Goal: Communication & Community: Answer question/provide support

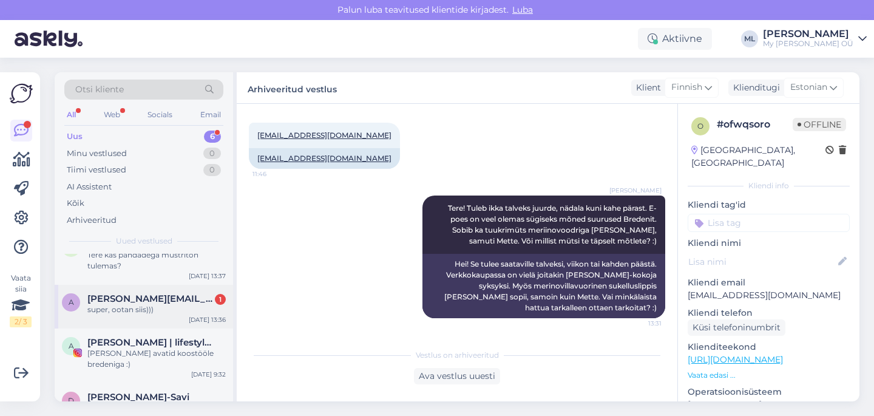
scroll to position [107, 0]
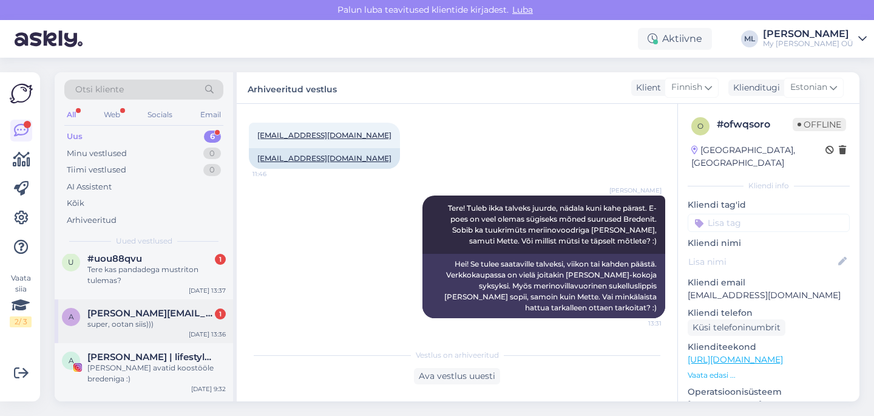
click at [142, 318] on span "annamari.derjabina@icloud.com" at bounding box center [150, 313] width 126 height 11
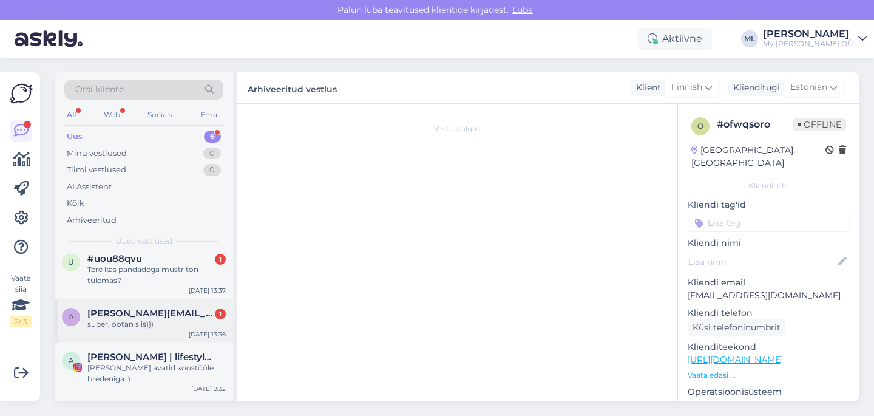
scroll to position [98, 0]
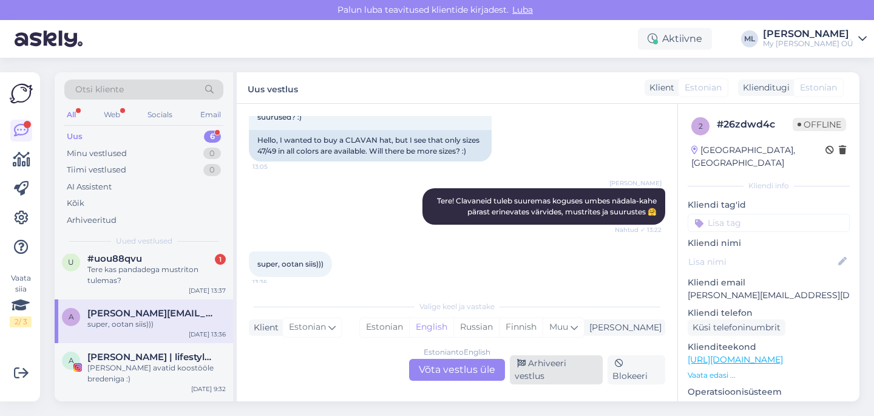
click at [571, 378] on div "Arhiveeri vestlus" at bounding box center [556, 369] width 93 height 29
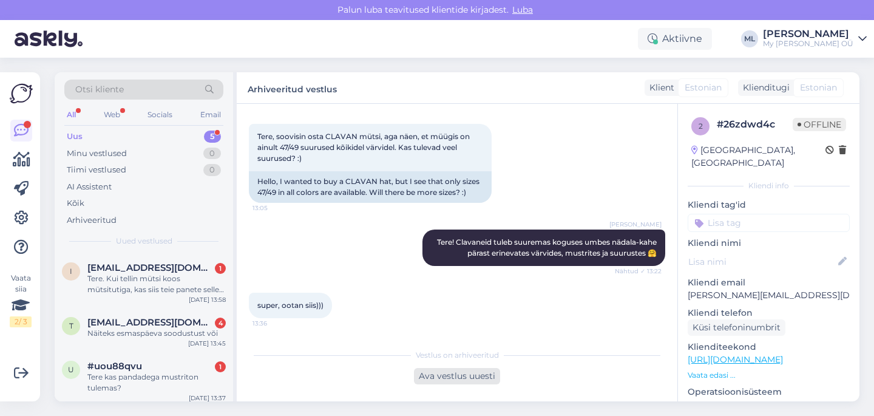
click at [446, 379] on div "Ava vestlus uuesti" at bounding box center [457, 376] width 86 height 16
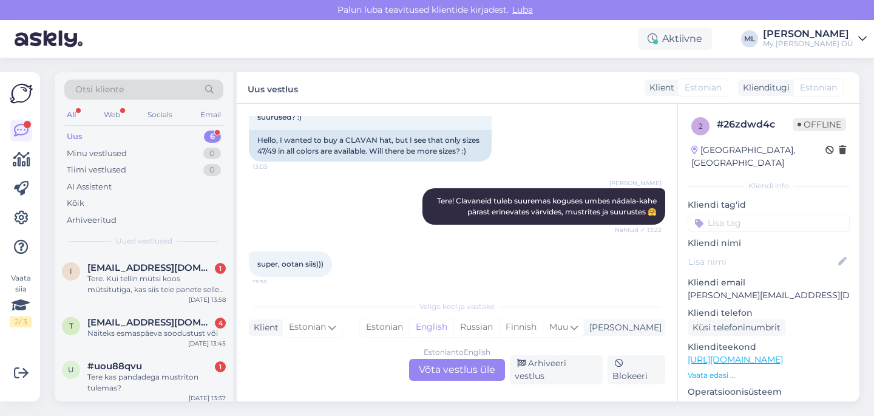
click at [467, 379] on div "Estonian to English Võta vestlus üle" at bounding box center [457, 370] width 96 height 22
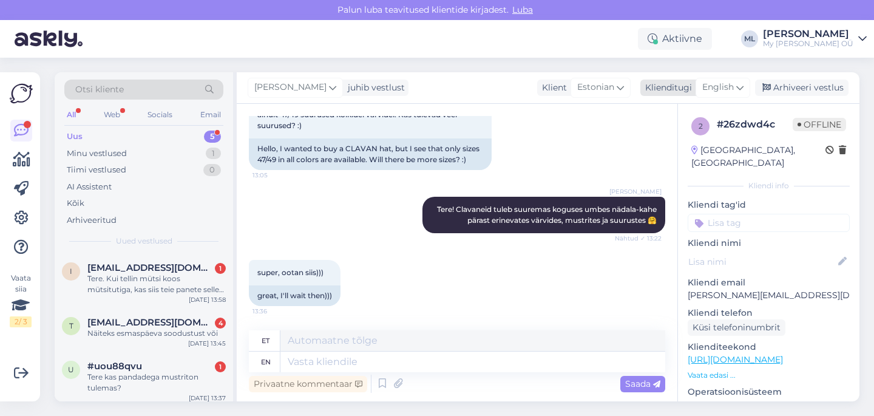
click at [725, 84] on span "English" at bounding box center [719, 87] width 32 height 13
click at [675, 138] on link "Estonian" at bounding box center [696, 141] width 134 height 19
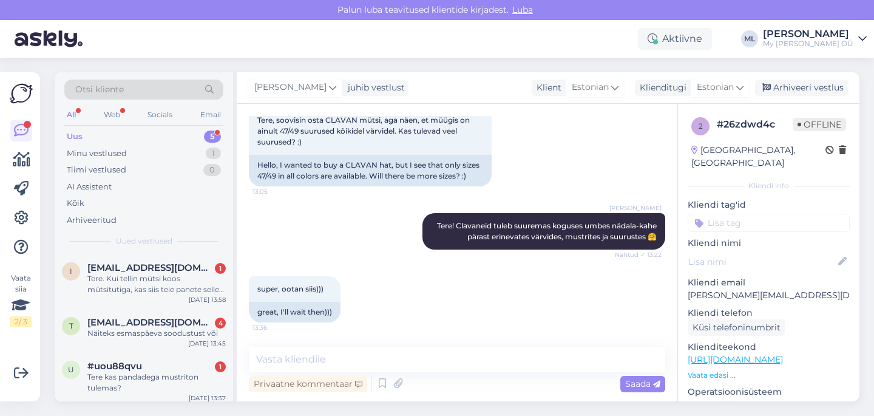
scroll to position [73, 0]
click at [336, 362] on textarea at bounding box center [457, 360] width 417 height 26
type textarea "J"
type textarea "S"
click at [376, 361] on textarea at bounding box center [457, 360] width 417 height 26
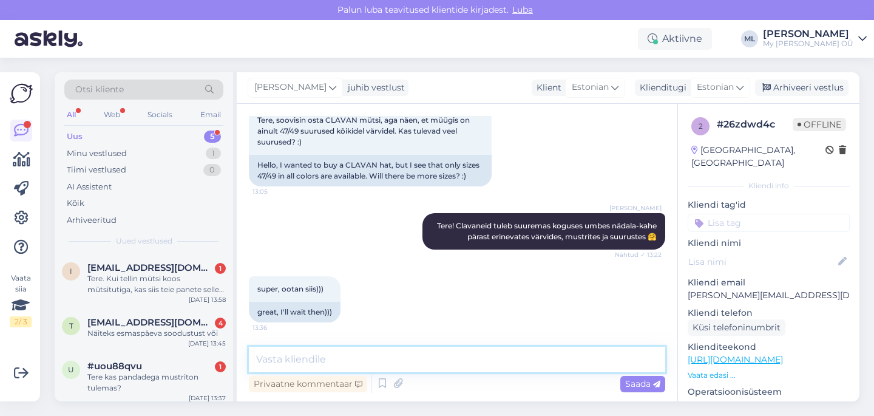
type textarea "🥰"
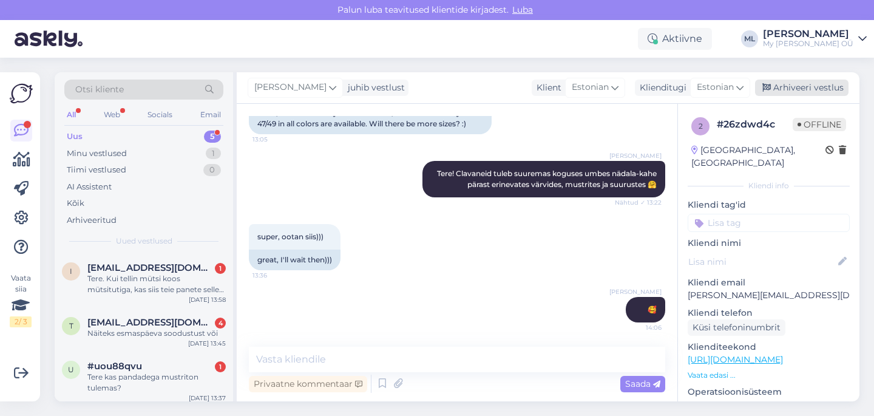
click at [781, 88] on div "Arhiveeri vestlus" at bounding box center [802, 88] width 94 height 16
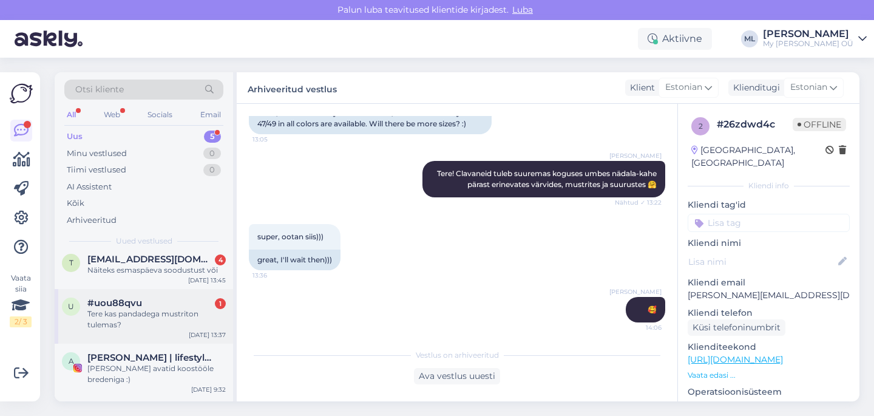
scroll to position [61, 0]
click at [120, 278] on div "t tbaghishvili@gmail.com 4 Näiteks esmaspäeva soodustust või Oct 7 13:45" at bounding box center [144, 269] width 179 height 44
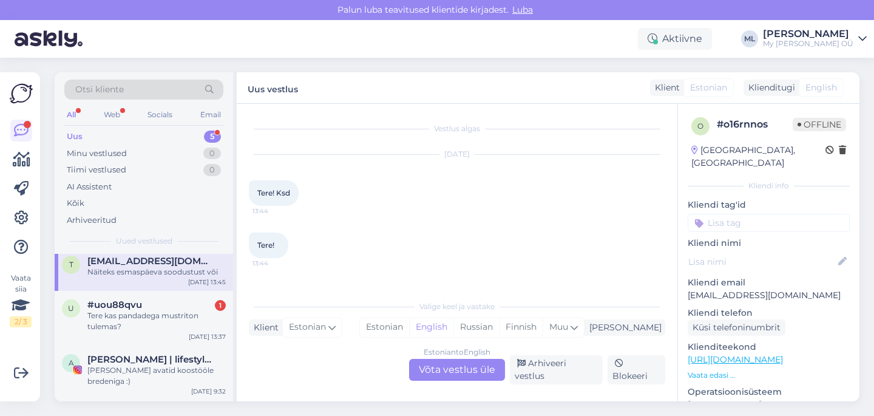
scroll to position [86, 0]
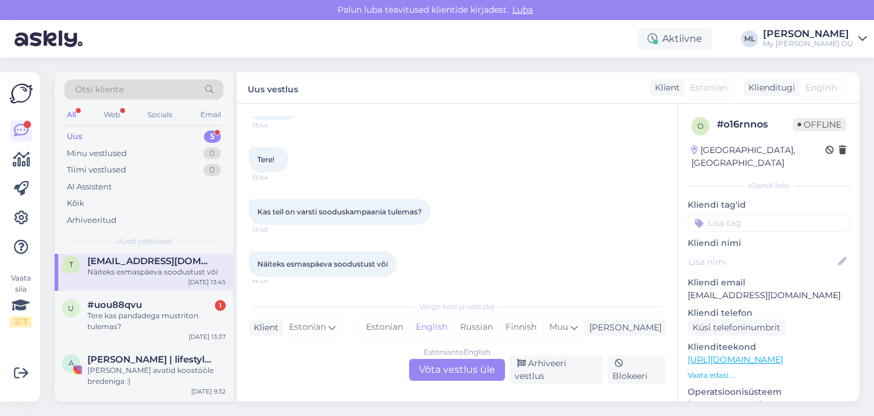
click at [445, 377] on div "Estonian to English Võta vestlus üle" at bounding box center [457, 370] width 96 height 22
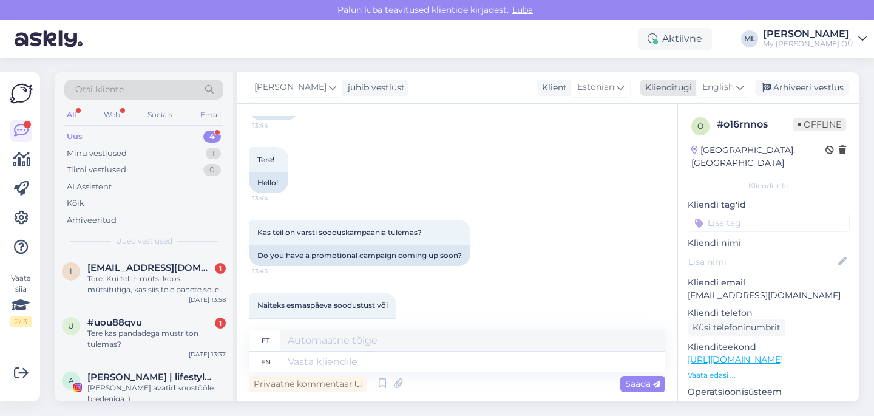
click at [737, 90] on icon at bounding box center [740, 87] width 7 height 13
click at [678, 136] on link "Estonian" at bounding box center [696, 141] width 134 height 19
click at [313, 361] on textarea at bounding box center [457, 360] width 417 height 26
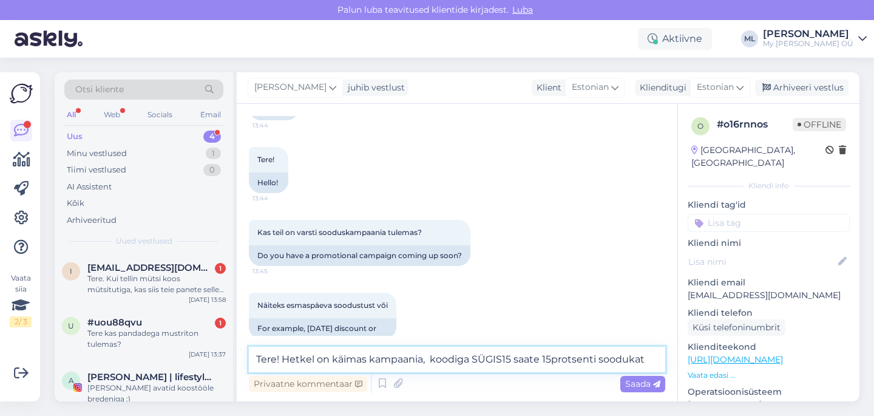
click at [648, 362] on textarea "Tere! Hetkel on käimas kampaania, koodiga SÜGIS15 saate 15protsenti soodukat" at bounding box center [457, 360] width 417 height 26
type textarea "Tere! Hetkel on käimas kampaania, koodiga SÜGIS15 saate 15protsenti soodukat 🤗"
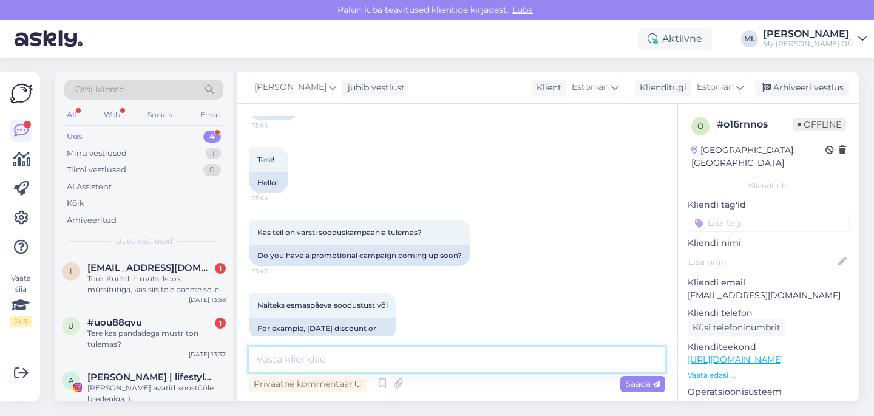
scroll to position [186, 0]
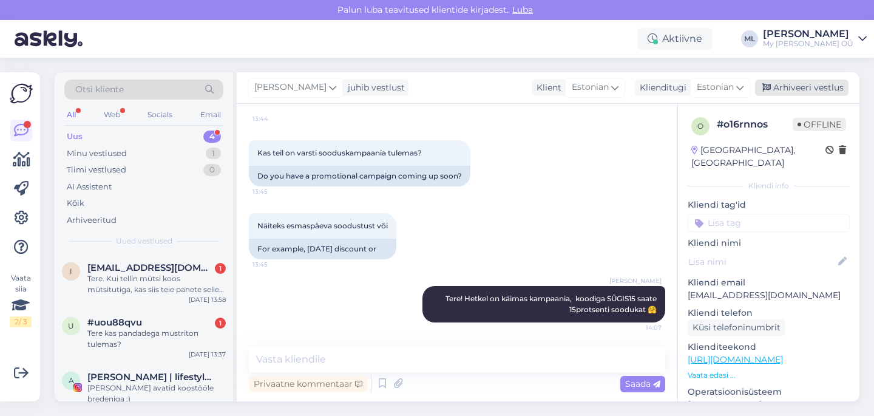
click at [786, 84] on div "Arhiveeri vestlus" at bounding box center [802, 88] width 94 height 16
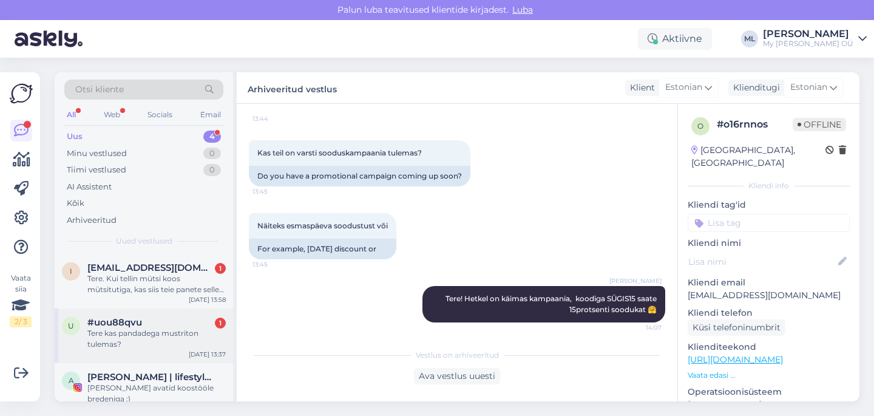
click at [152, 327] on div "#uou88qvu 1" at bounding box center [156, 322] width 138 height 11
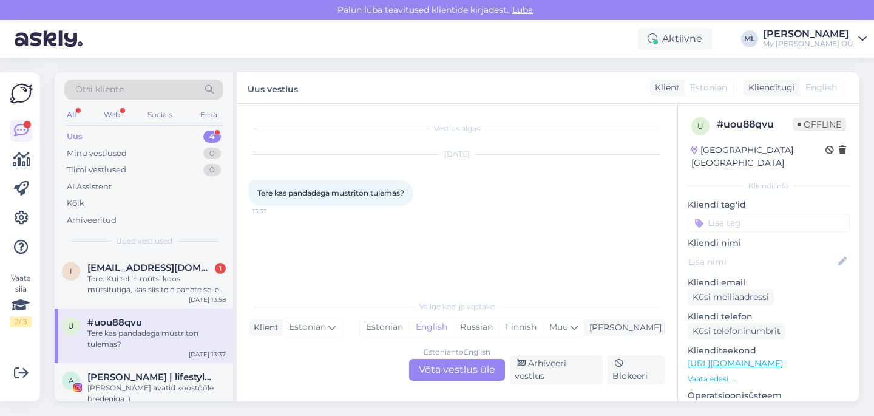
click at [435, 369] on div "Estonian to English Võta vestlus üle" at bounding box center [457, 370] width 96 height 22
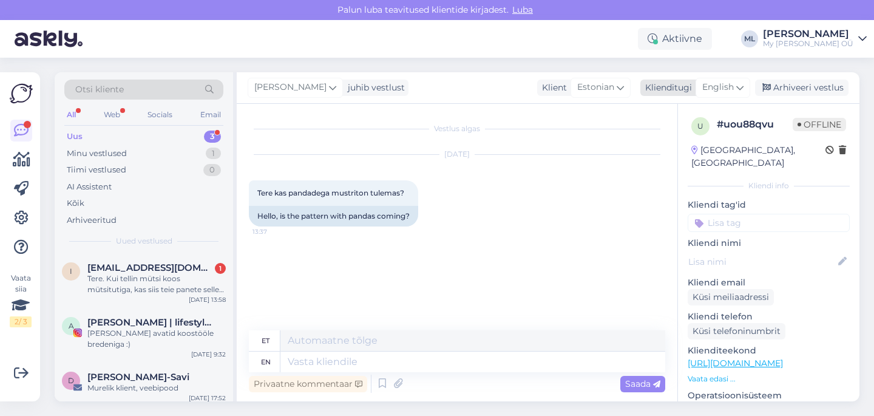
click at [736, 87] on div "English" at bounding box center [723, 87] width 55 height 19
click at [654, 138] on link "Estonian" at bounding box center [696, 141] width 134 height 19
click at [356, 358] on textarea at bounding box center [457, 360] width 417 height 26
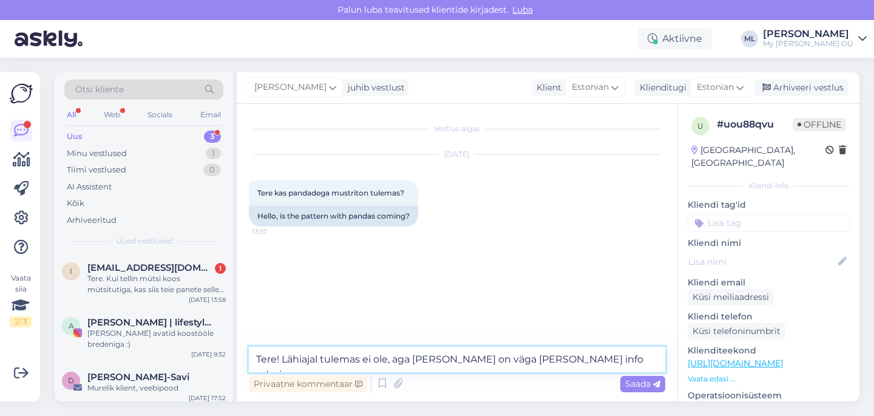
click at [605, 359] on textarea "Tere! Lähiajal tulemas ei ole, aga mõte on väga armas, anna info edasi" at bounding box center [457, 360] width 417 height 26
type textarea "Tere! Lähiajal tulemas ei ole, aga mõte on väga armas, anna info edasi 🤗"
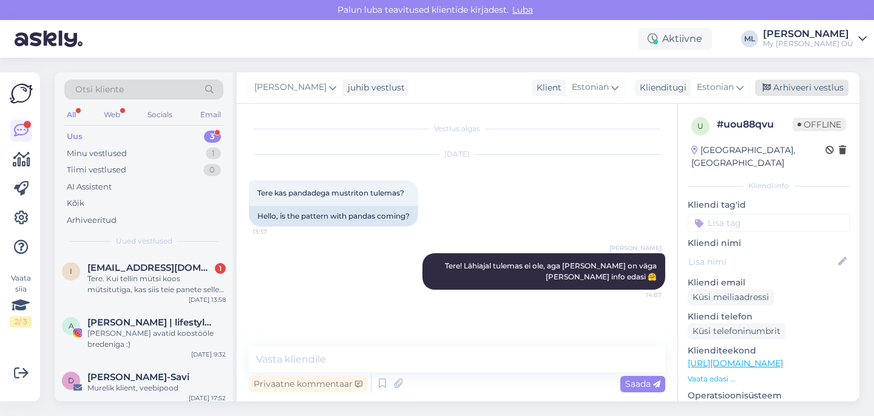
click at [771, 86] on icon at bounding box center [767, 88] width 9 height 9
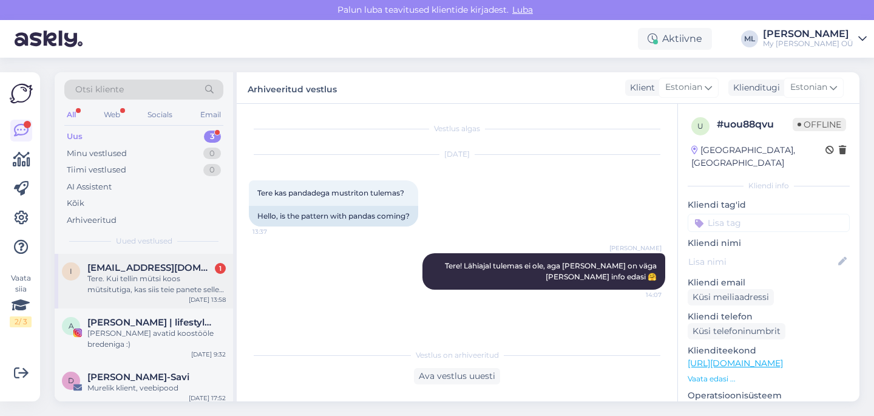
click at [156, 282] on div "Tere. Kui tellin mütsi koos mütsitutiga, kas siis teie panete selle mütsituti j…" at bounding box center [156, 284] width 138 height 22
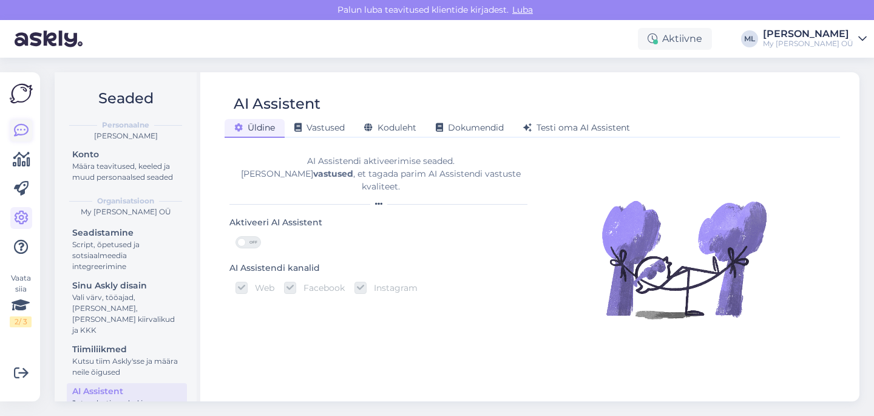
click at [20, 129] on icon at bounding box center [21, 130] width 15 height 15
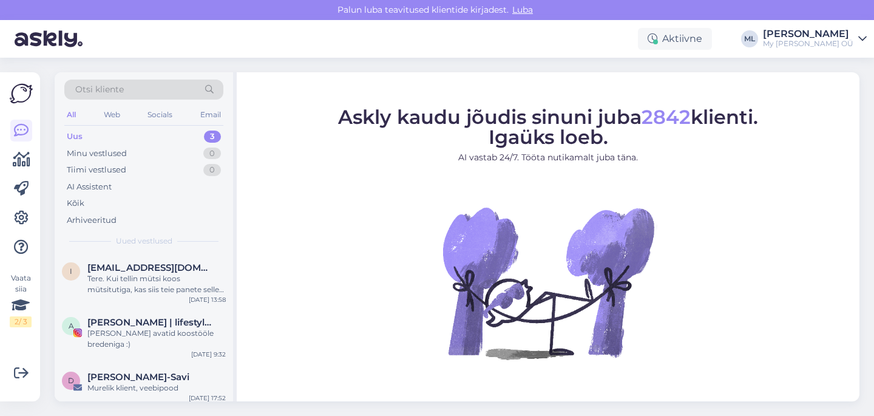
click at [81, 135] on div "Uus" at bounding box center [75, 137] width 16 height 12
